Goal: Navigation & Orientation: Find specific page/section

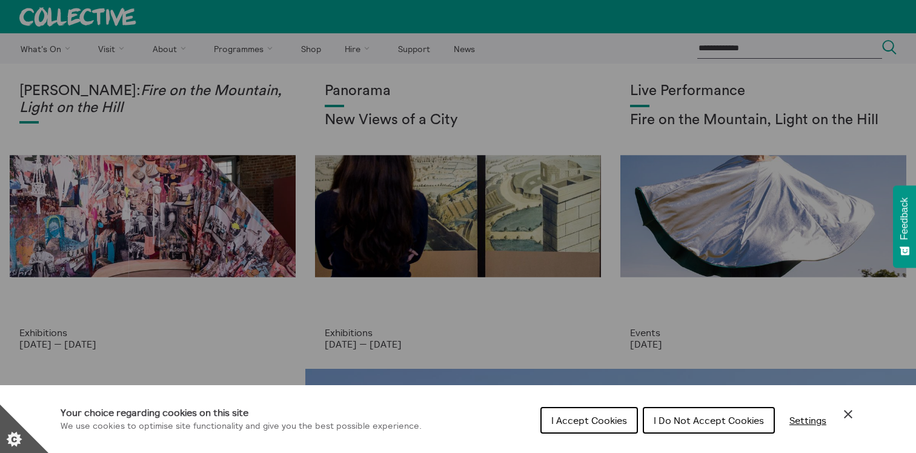
click at [685, 420] on span "I Do Not Accept Cookies" at bounding box center [709, 420] width 110 height 12
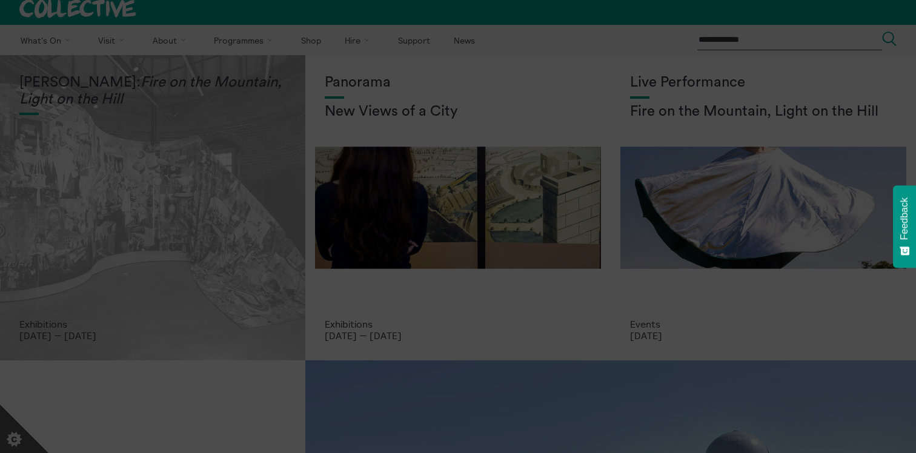
scroll to position [9, 0]
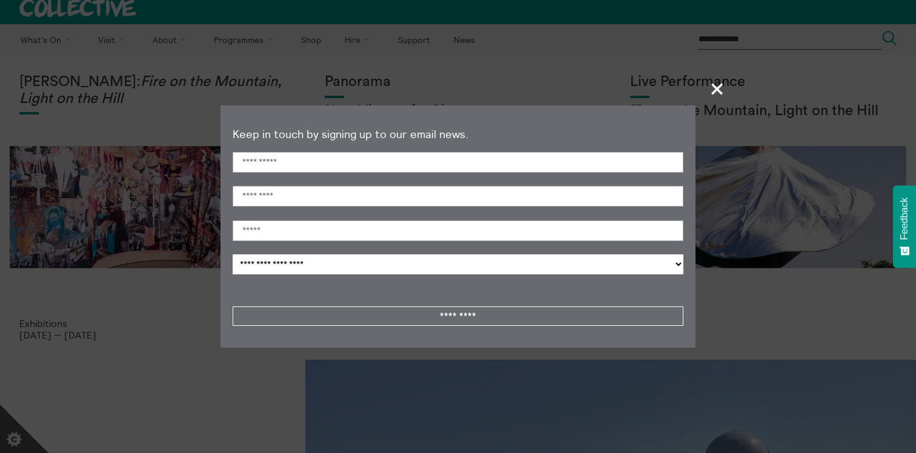
click at [718, 87] on span "+" at bounding box center [718, 89] width 36 height 36
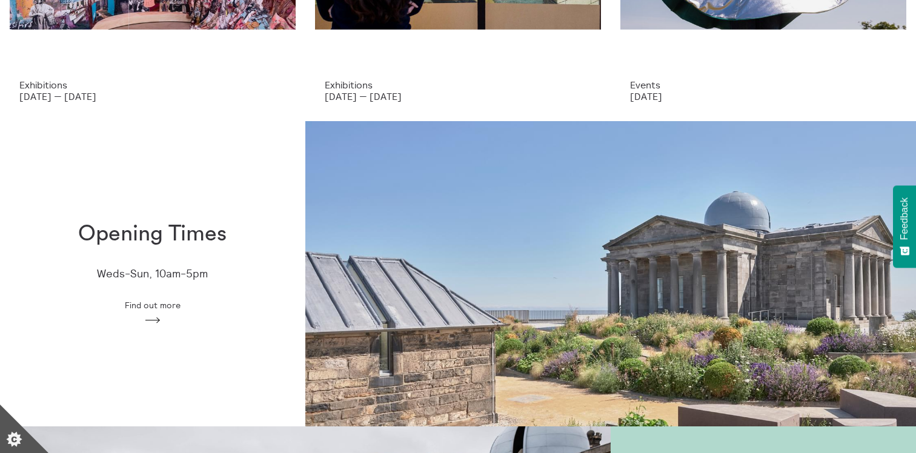
scroll to position [0, 0]
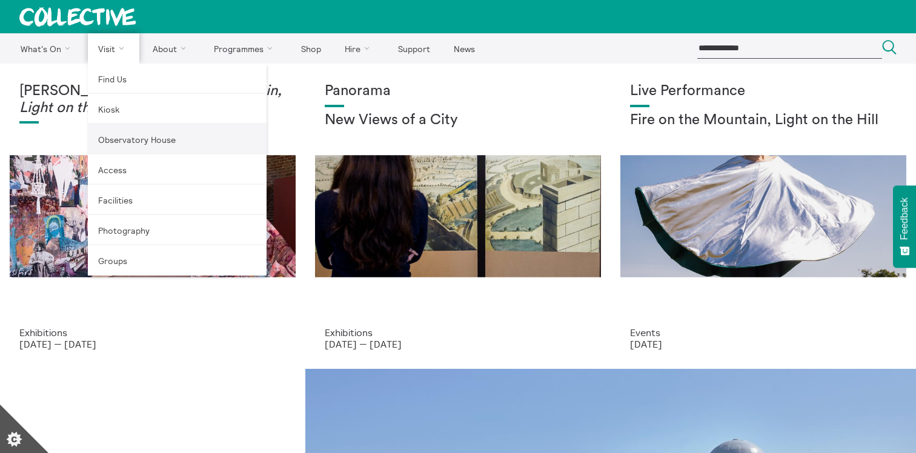
click at [121, 145] on link "Observatory House" at bounding box center [177, 139] width 179 height 30
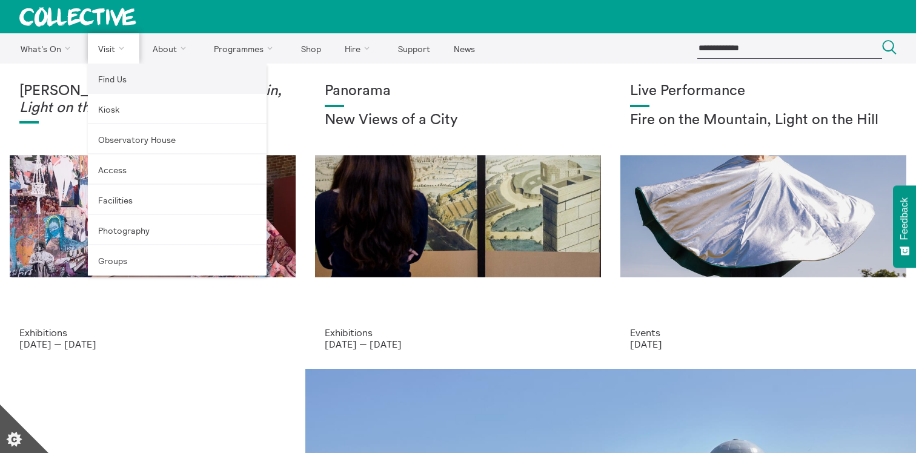
click at [109, 74] on link "Find Us" at bounding box center [177, 79] width 179 height 30
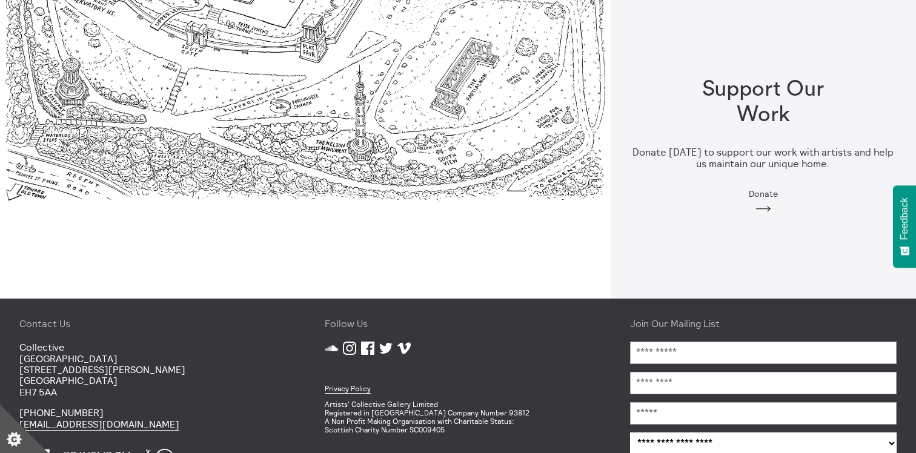
scroll to position [1252, 0]
